Goal: Task Accomplishment & Management: Manage account settings

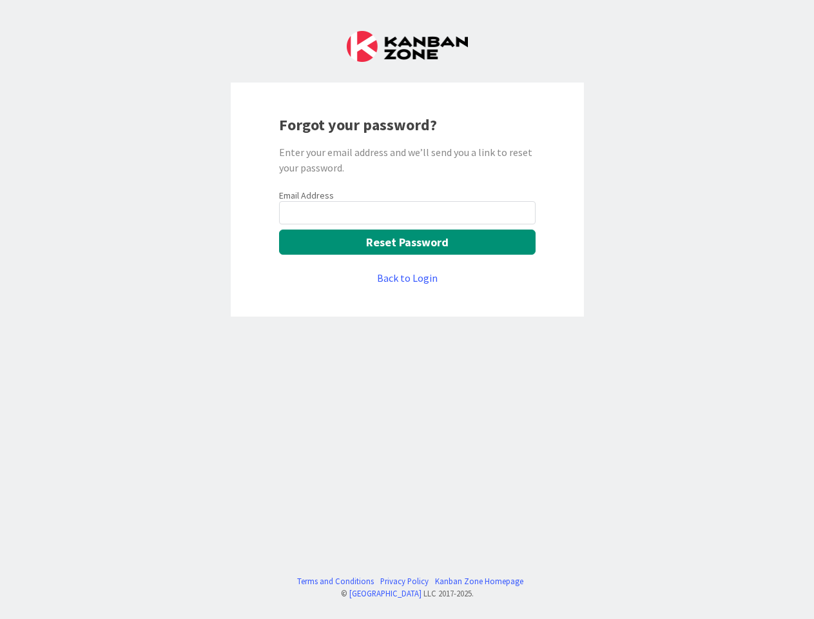
click at [407, 309] on div "Forgot your password? Enter your email address and we’ll send you a link to res…" at bounding box center [407, 199] width 353 height 234
click at [407, 242] on button "Reset Password" at bounding box center [407, 241] width 256 height 25
